Goal: Ask a question

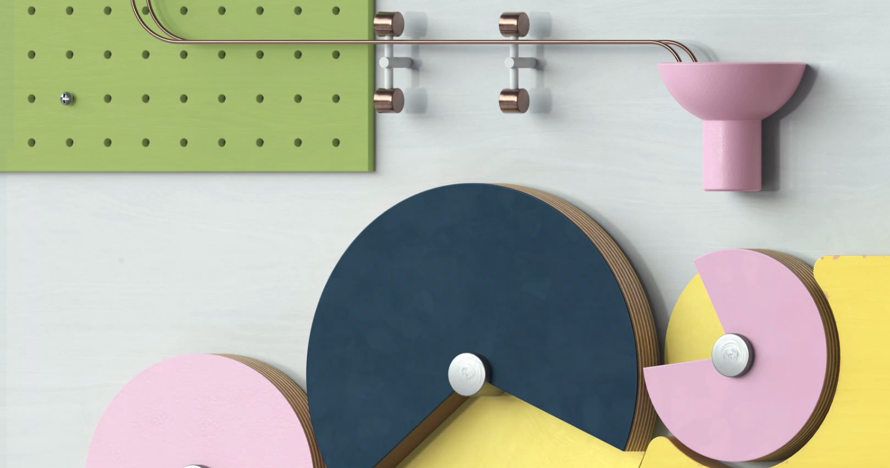
scroll to position [3218, 0]
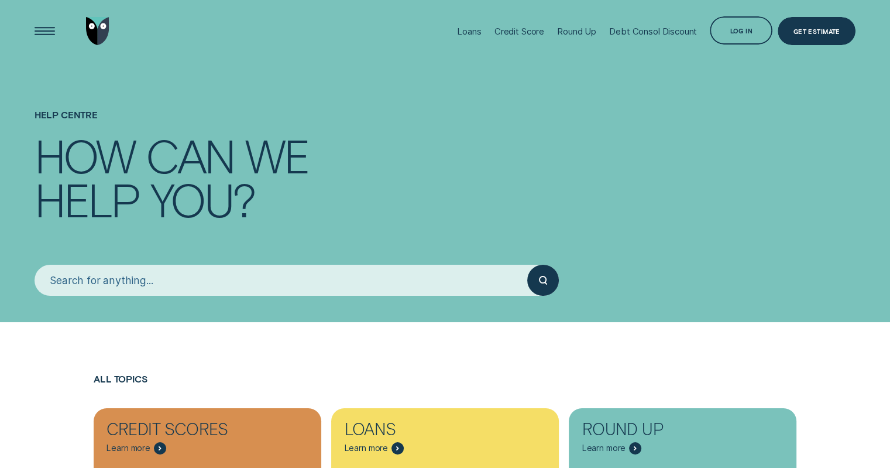
click at [84, 267] on input "search" at bounding box center [281, 279] width 493 height 31
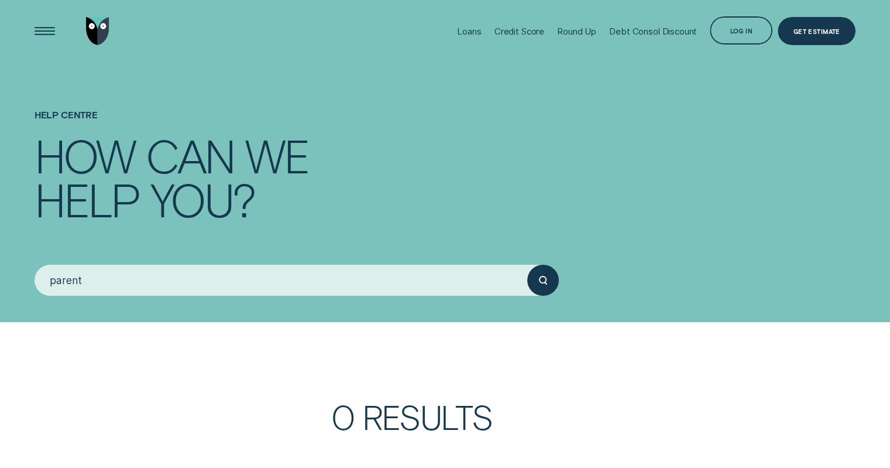
click at [527, 264] on button "submit" at bounding box center [542, 279] width 31 height 31
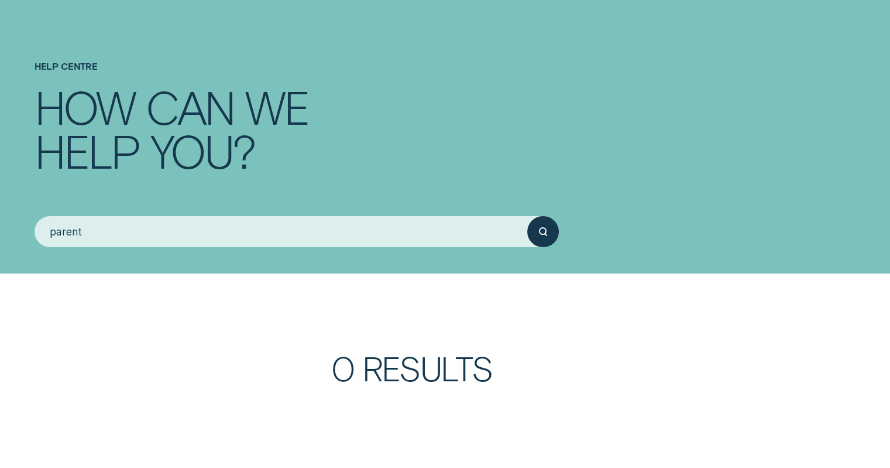
scroll to position [117, 0]
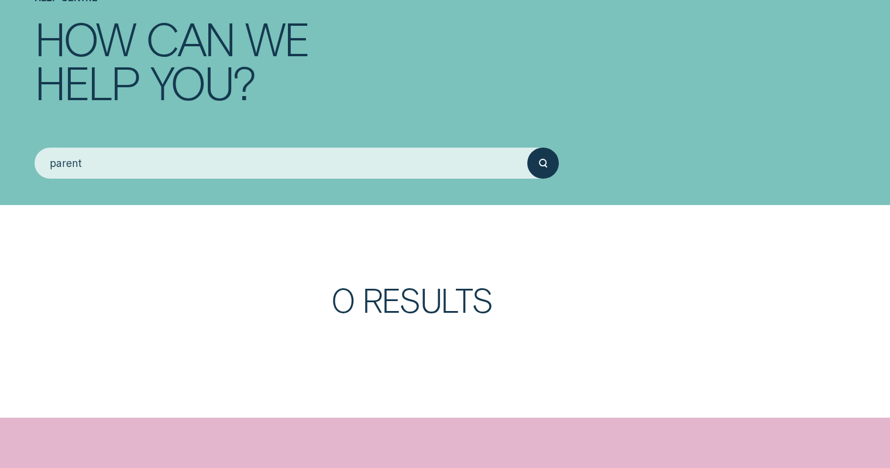
click at [255, 172] on input "parent" at bounding box center [281, 162] width 493 height 31
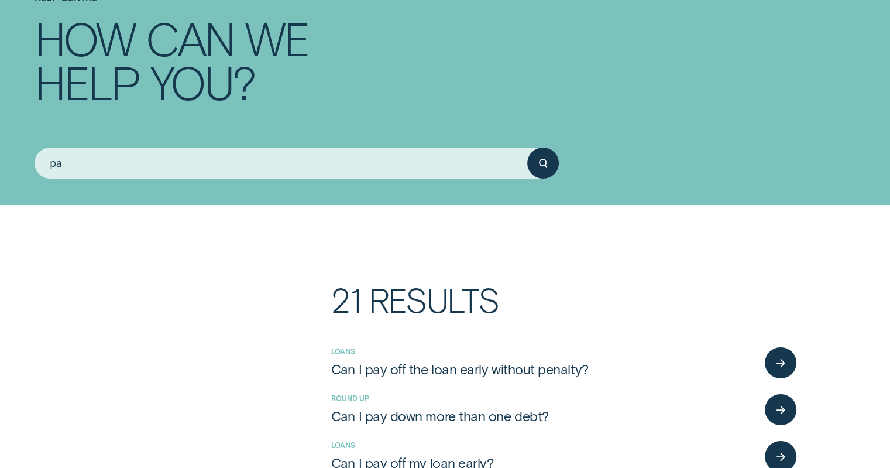
type input "p"
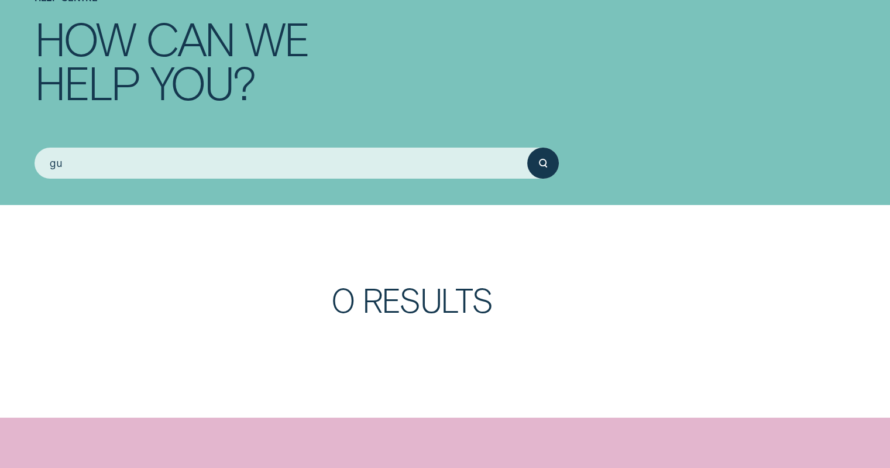
type input "g"
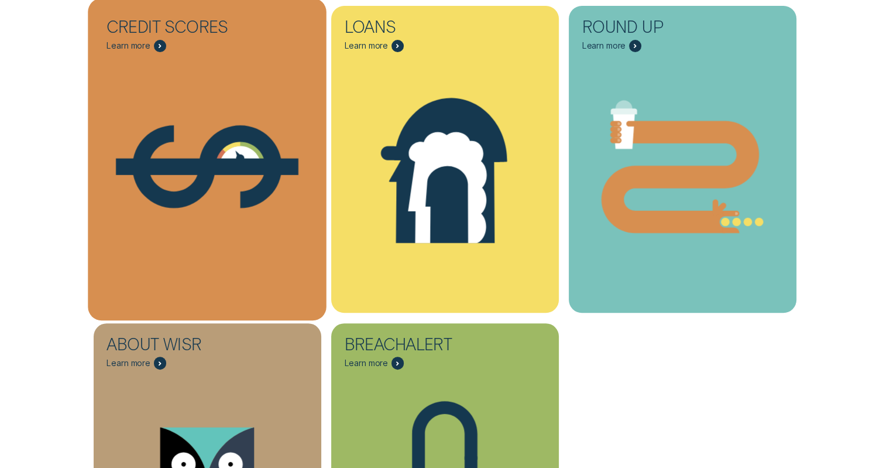
scroll to position [410, 0]
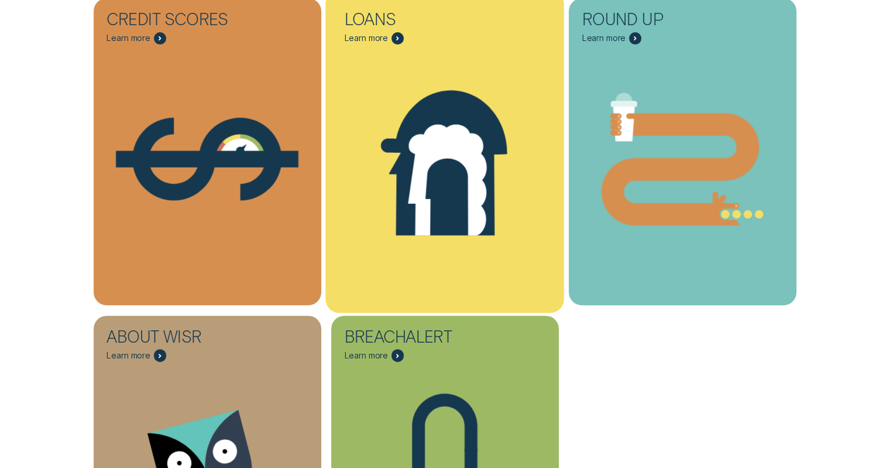
click at [432, 146] on icon "Loans - Learn more" at bounding box center [447, 180] width 78 height 112
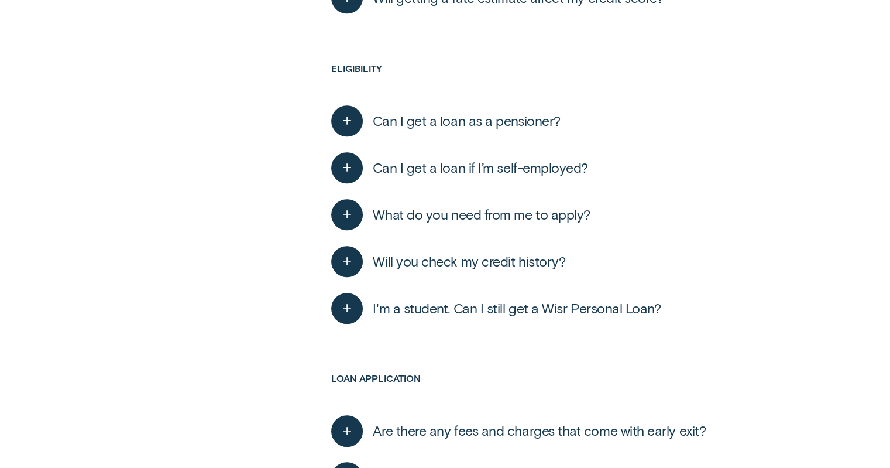
scroll to position [819, 0]
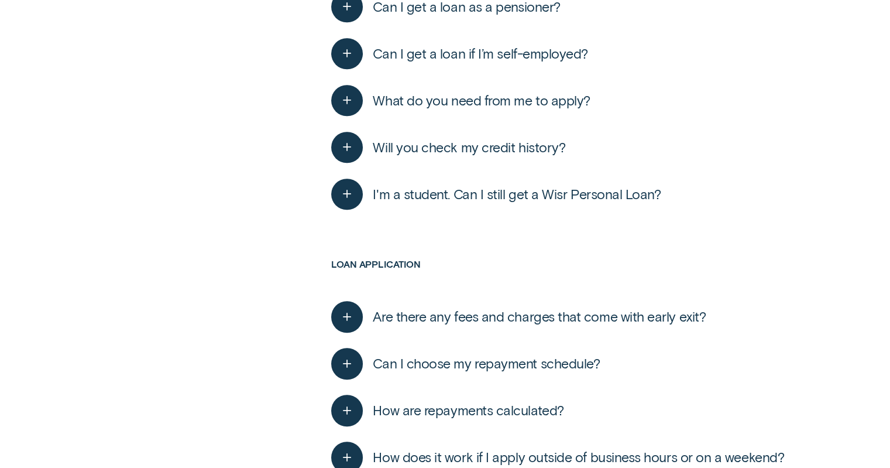
click at [473, 189] on span "I'm a student. Can I still get a Wisr Personal Loan?" at bounding box center [517, 193] width 288 height 17
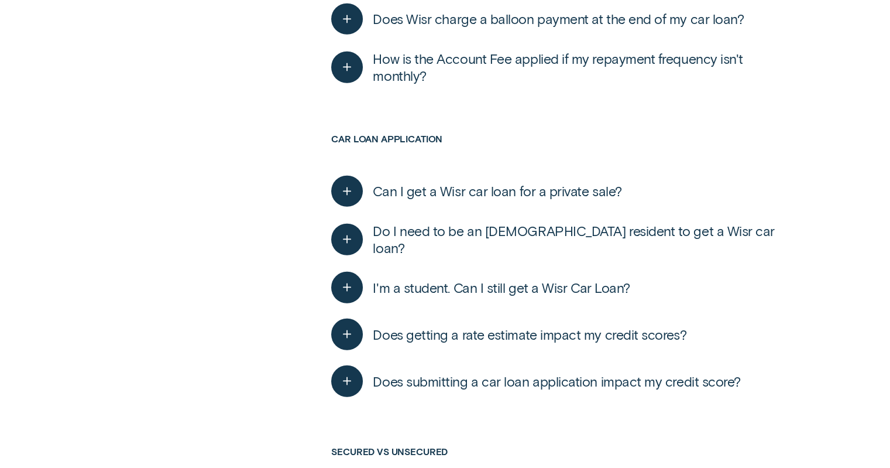
scroll to position [3394, 0]
